Goal: Task Accomplishment & Management: Manage account settings

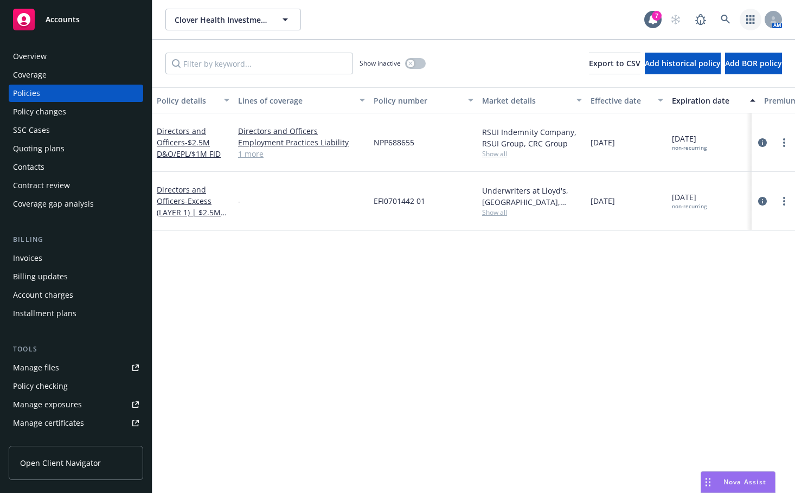
click at [749, 20] on icon "button" at bounding box center [751, 19] width 9 height 9
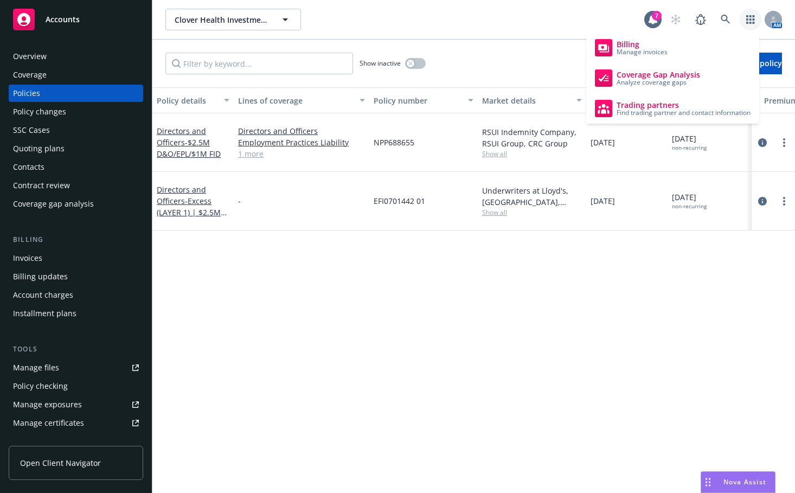
click at [39, 56] on div "Overview" at bounding box center [30, 56] width 34 height 17
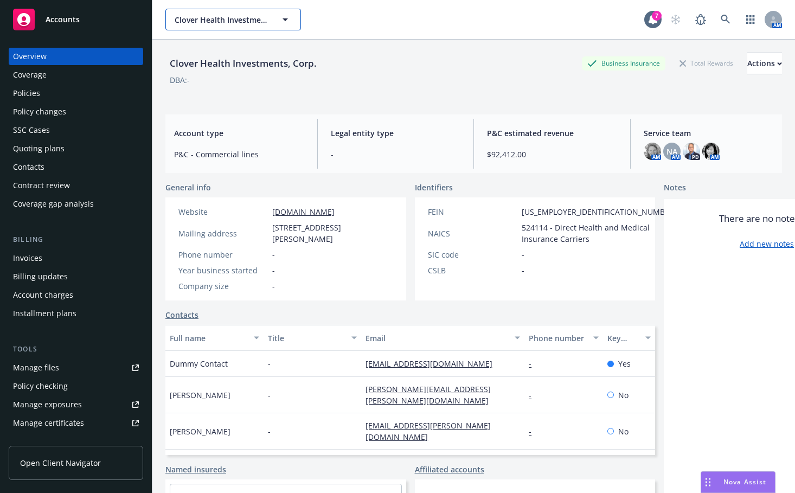
click at [284, 20] on icon "button" at bounding box center [285, 19] width 5 height 3
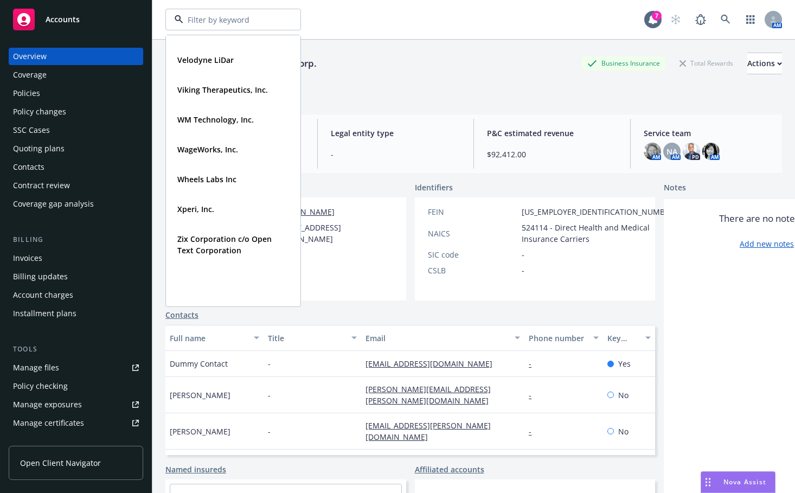
scroll to position [984, 0]
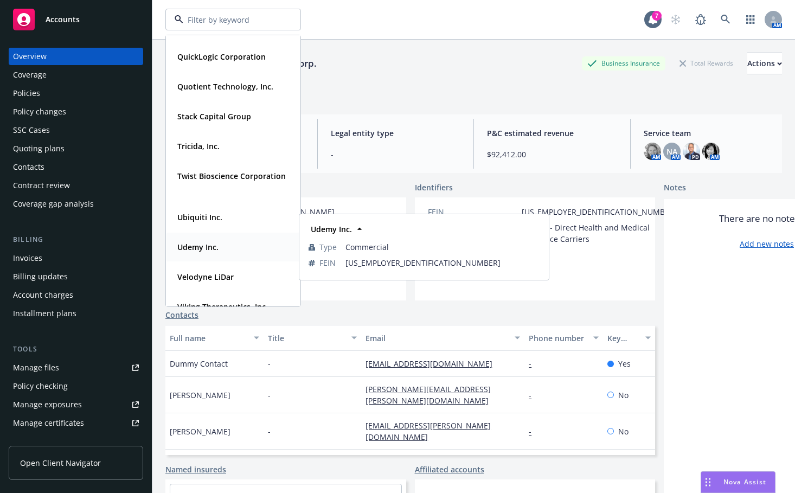
click at [213, 247] on strong "Udemy Inc." at bounding box center [197, 247] width 41 height 10
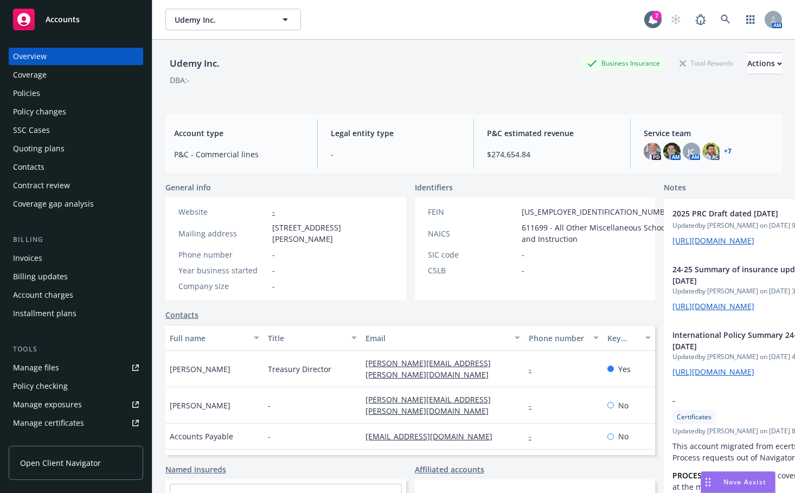
click at [45, 144] on div "Quoting plans" at bounding box center [39, 148] width 52 height 17
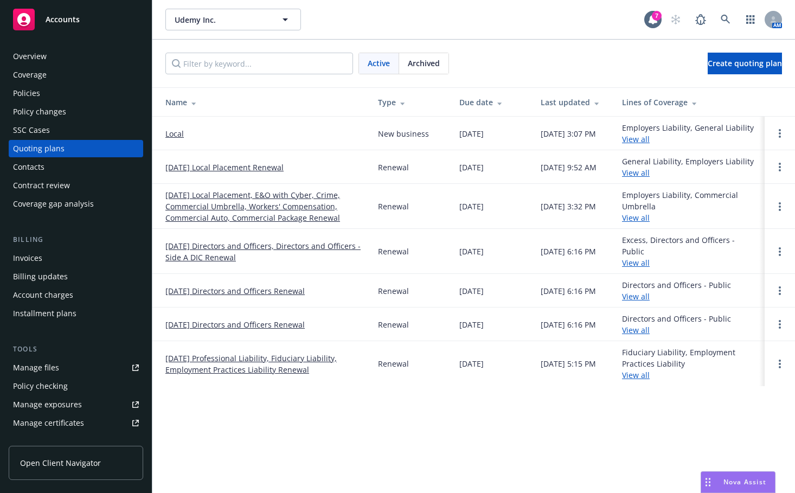
click at [646, 375] on link "View all" at bounding box center [636, 375] width 28 height 10
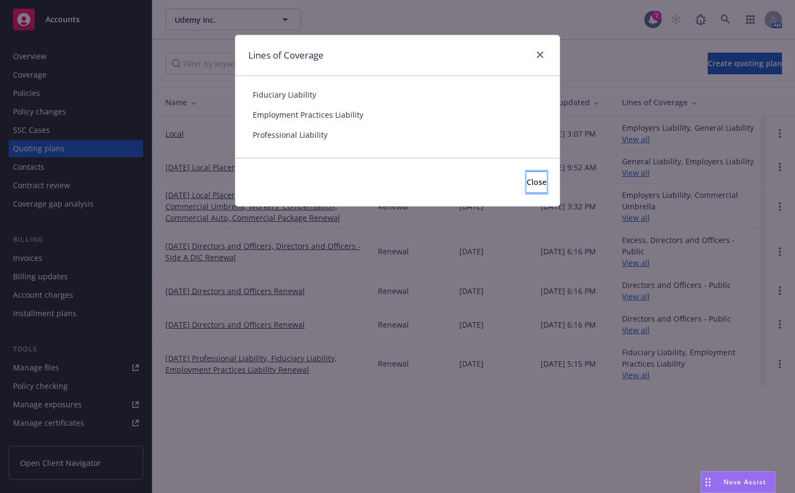
click at [532, 183] on button "Close" at bounding box center [537, 182] width 20 height 22
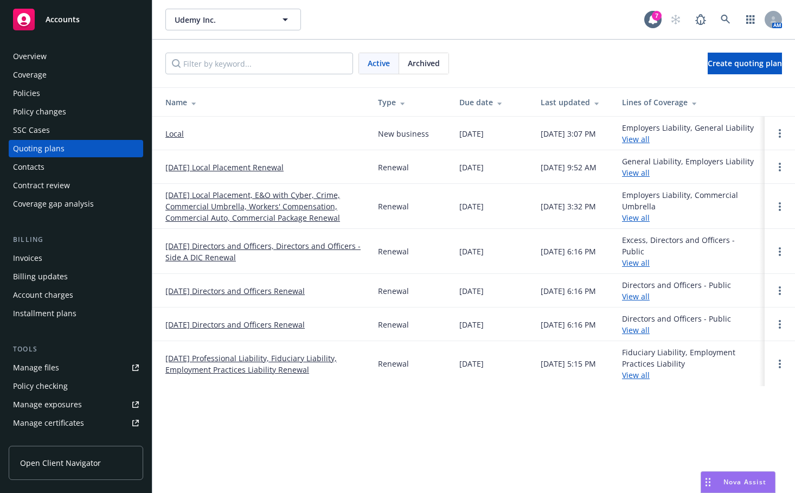
click at [250, 352] on td "[DATE] Professional Liability, Fiduciary Liability, Employment Practices Liabil…" at bounding box center [260, 363] width 217 height 45
click at [251, 359] on link "[DATE] Professional Liability, Fiduciary Liability, Employment Practices Liabil…" at bounding box center [262, 364] width 195 height 23
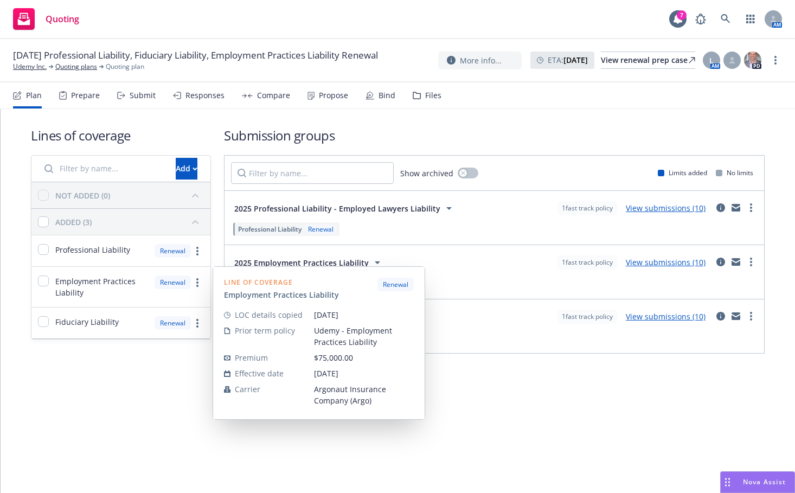
click at [467, 392] on div "Lines of coverage Add NOT ADDED (0) ADDED (3) Professional Liability Renewal Em…" at bounding box center [398, 255] width 795 height 292
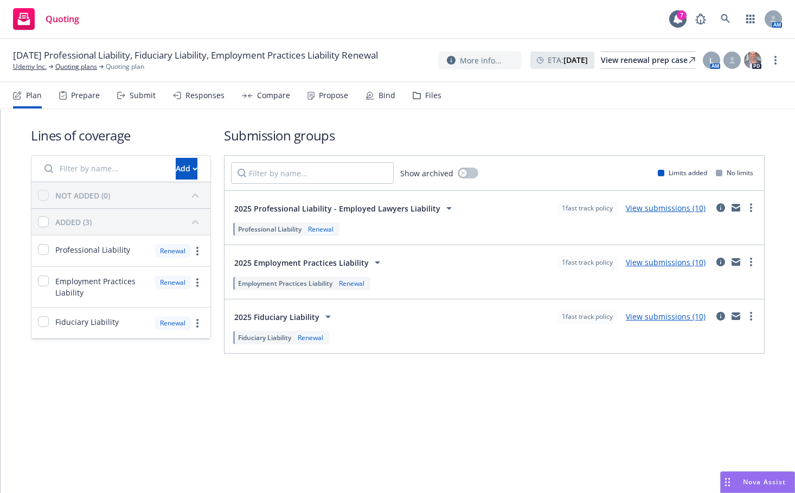
click at [332, 280] on span "Employment Practices Liability" at bounding box center [285, 283] width 94 height 9
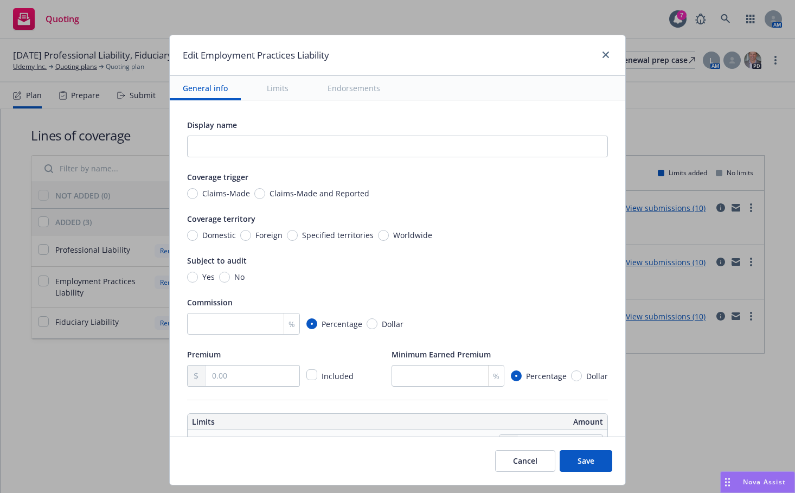
click at [267, 91] on button "Limits" at bounding box center [278, 88] width 48 height 24
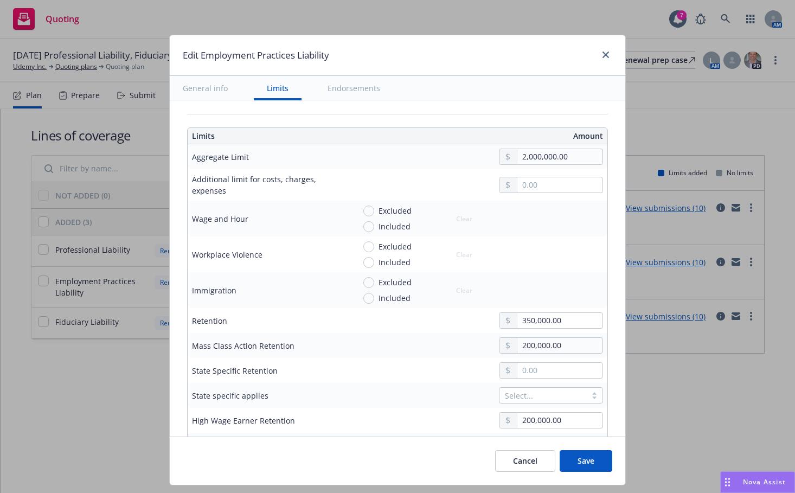
scroll to position [312, 0]
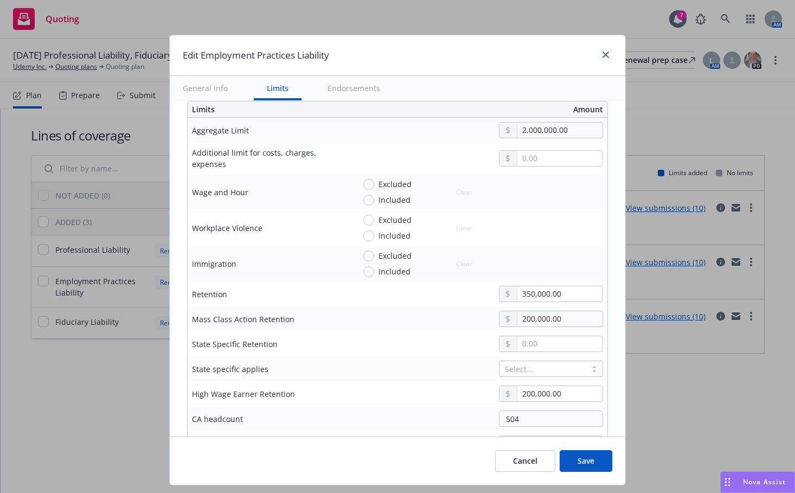
click at [338, 88] on button "Endorsements" at bounding box center [354, 88] width 79 height 24
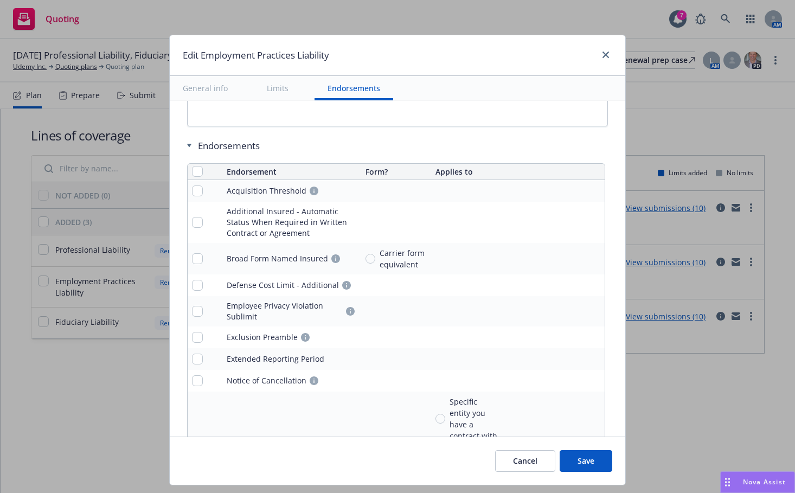
scroll to position [1041, 0]
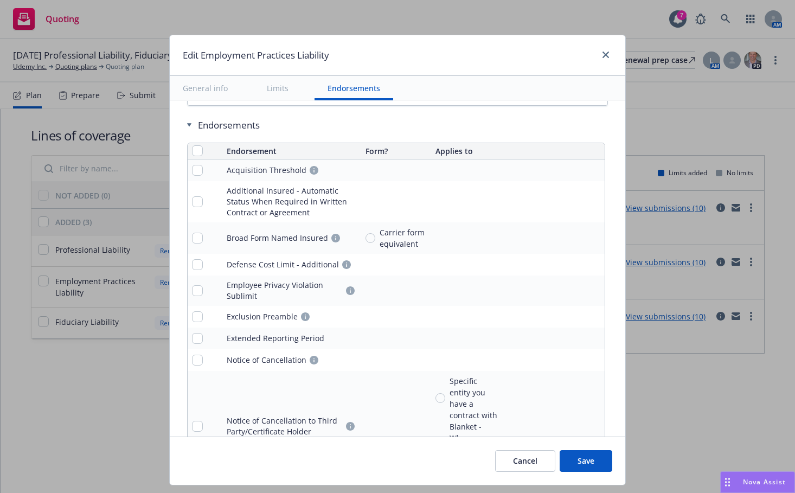
click at [500, 456] on button "Cancel" at bounding box center [525, 461] width 60 height 22
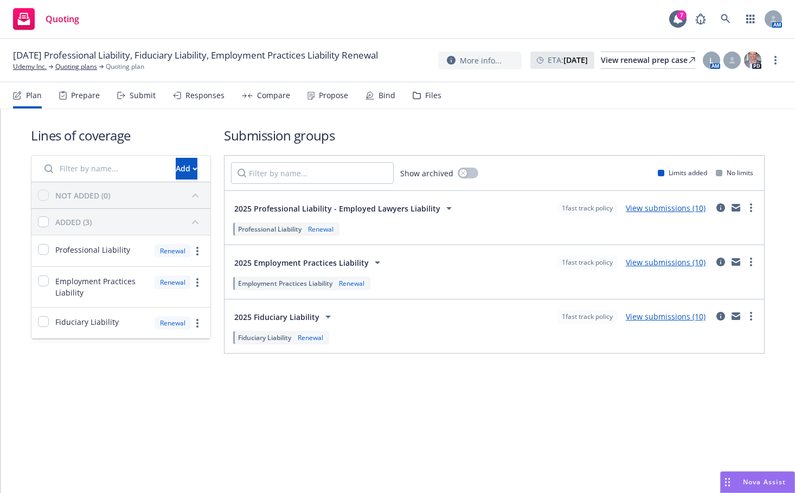
click at [654, 317] on link "View submissions (10)" at bounding box center [666, 316] width 80 height 10
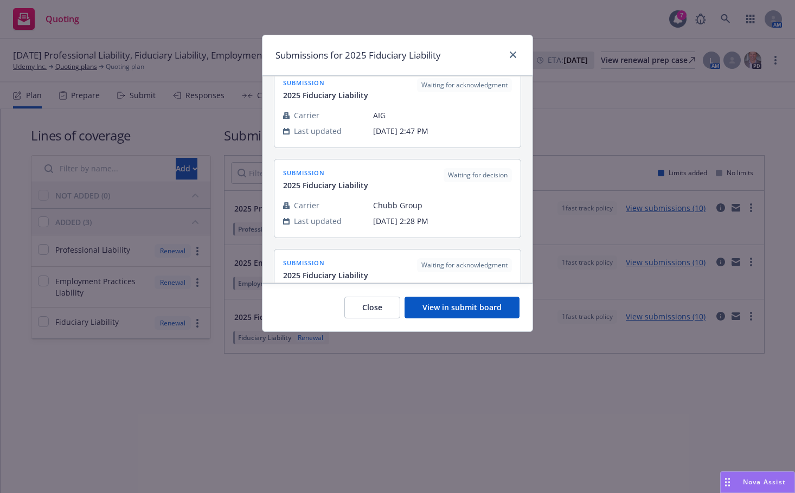
scroll to position [0, 0]
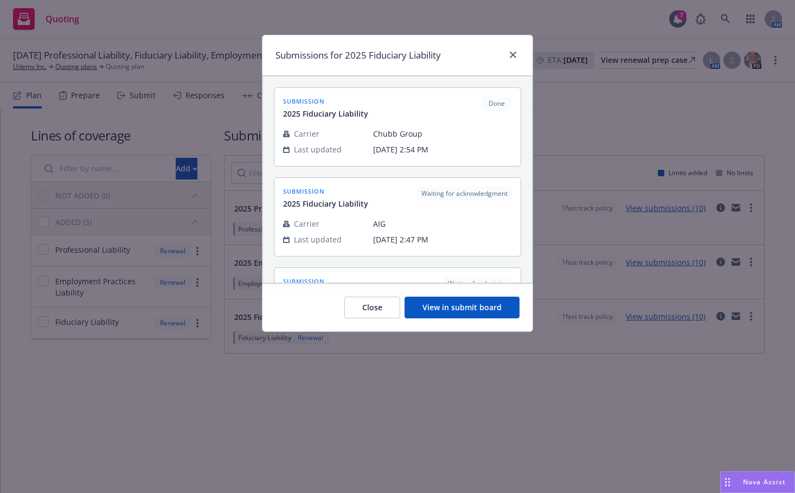
click at [469, 303] on button "View in submit board" at bounding box center [462, 308] width 115 height 22
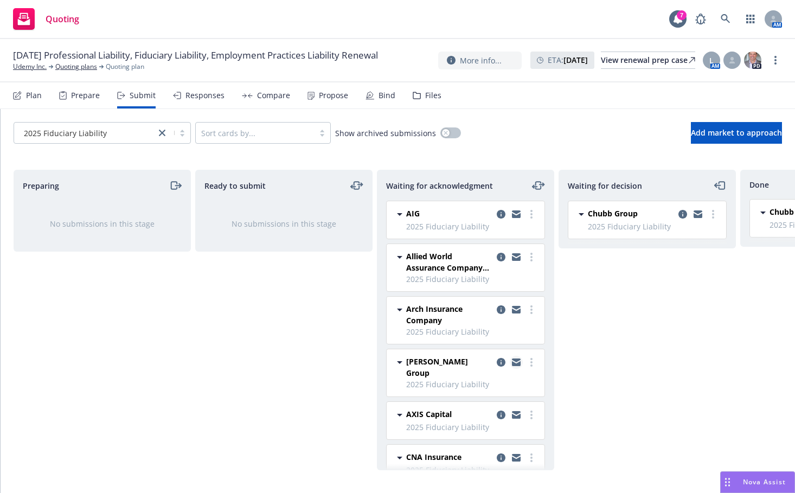
click at [512, 365] on icon "copy logging email" at bounding box center [516, 363] width 9 height 5
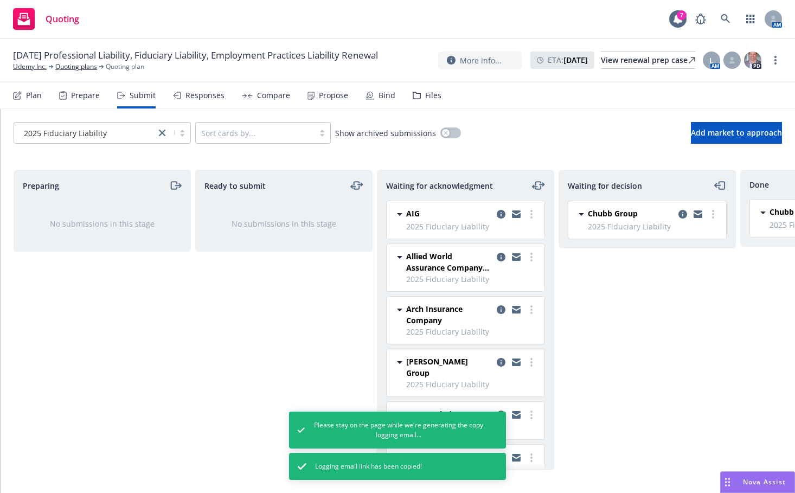
click at [275, 330] on div "Ready to submit No submissions in this stage" at bounding box center [283, 320] width 177 height 301
click at [531, 363] on circle "more" at bounding box center [532, 362] width 2 height 2
click at [585, 362] on div "Waiting for decision Chubb Group 2025 Fiduciary Liability [DATE] 2:28 PM" at bounding box center [647, 320] width 177 height 301
click at [623, 374] on div "Waiting for decision Chubb Group 2025 Fiduciary Liability [DATE] 2:28 PM" at bounding box center [647, 320] width 177 height 301
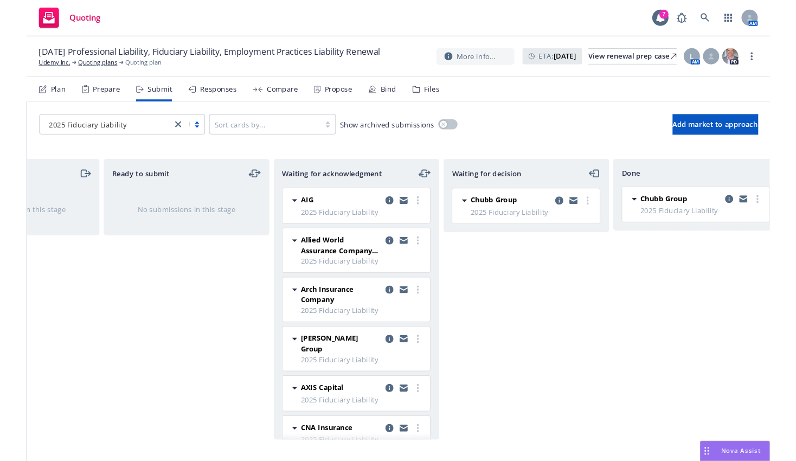
scroll to position [0, 130]
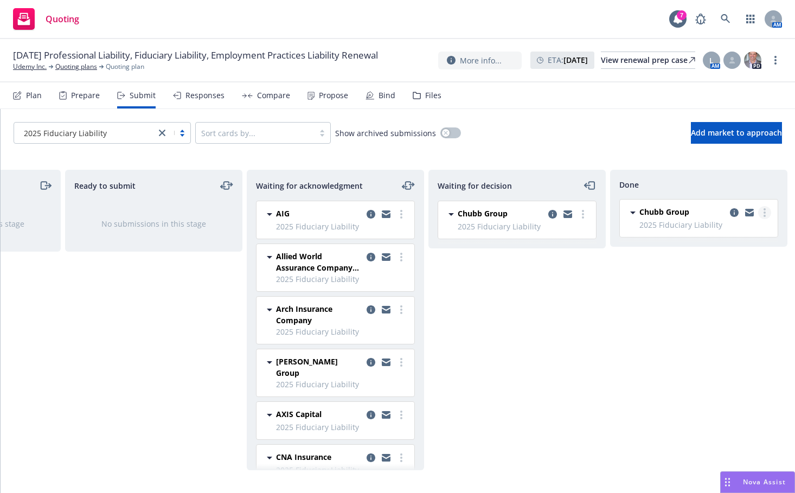
click at [761, 213] on link "more" at bounding box center [764, 212] width 13 height 13
click at [483, 210] on span "Chubb Group" at bounding box center [483, 213] width 50 height 11
click at [658, 213] on span "Chubb Group" at bounding box center [665, 211] width 50 height 11
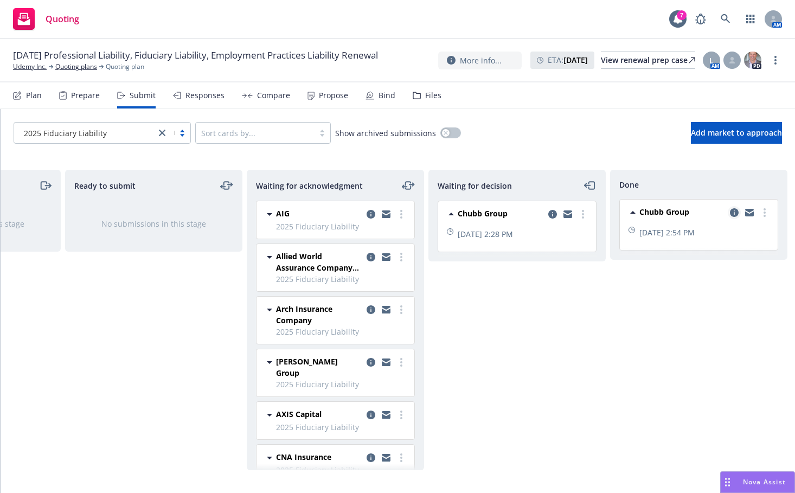
click at [733, 211] on icon "copy logging email" at bounding box center [734, 212] width 9 height 9
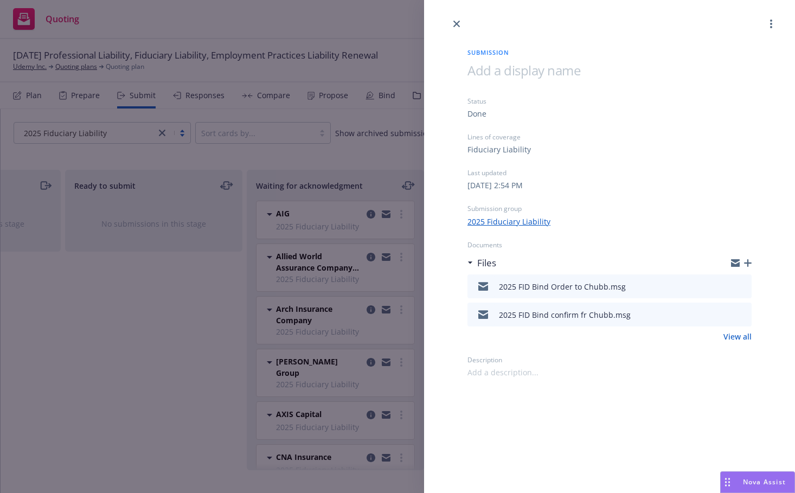
click at [484, 287] on icon at bounding box center [484, 287] width 10 height 10
click at [723, 284] on icon "download file" at bounding box center [723, 285] width 9 height 9
click at [457, 25] on icon "close" at bounding box center [457, 24] width 7 height 7
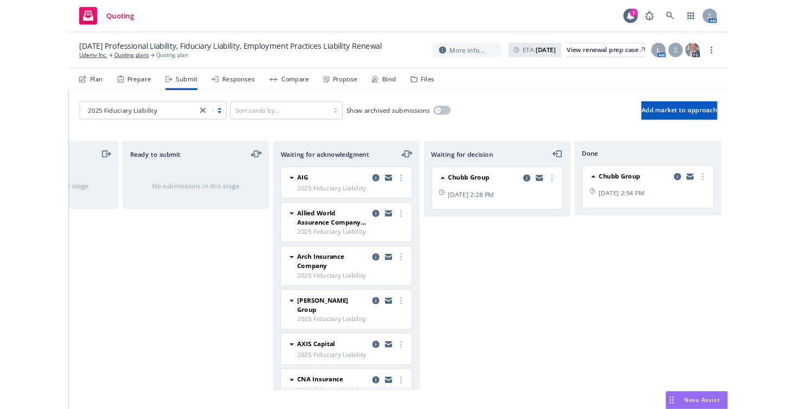
scroll to position [0, 130]
